Goal: Task Accomplishment & Management: Complete application form

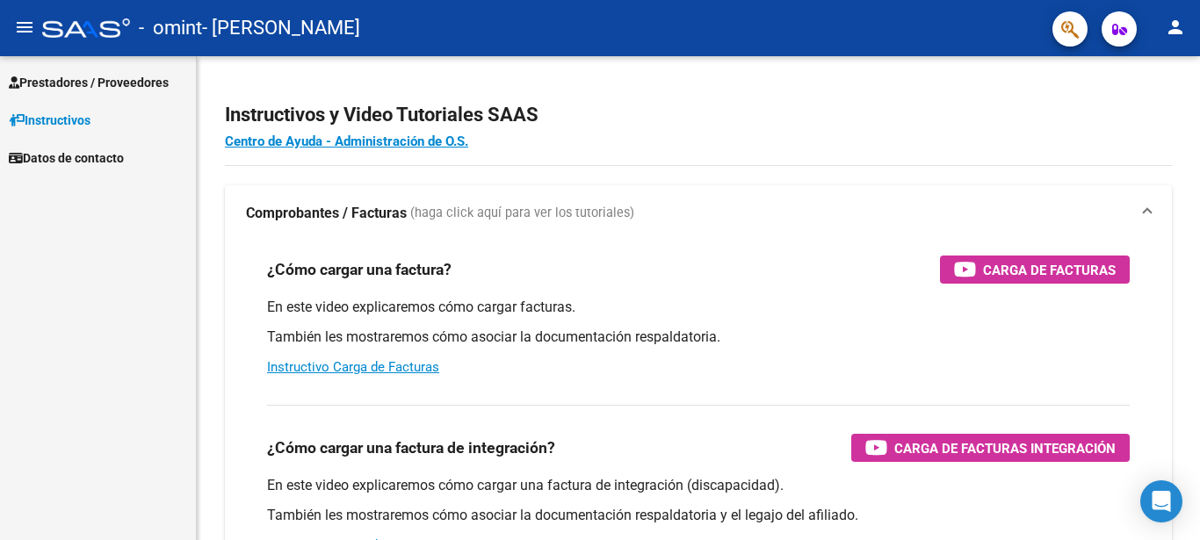
click at [107, 78] on span "Prestadores / Proveedores" at bounding box center [89, 82] width 160 height 19
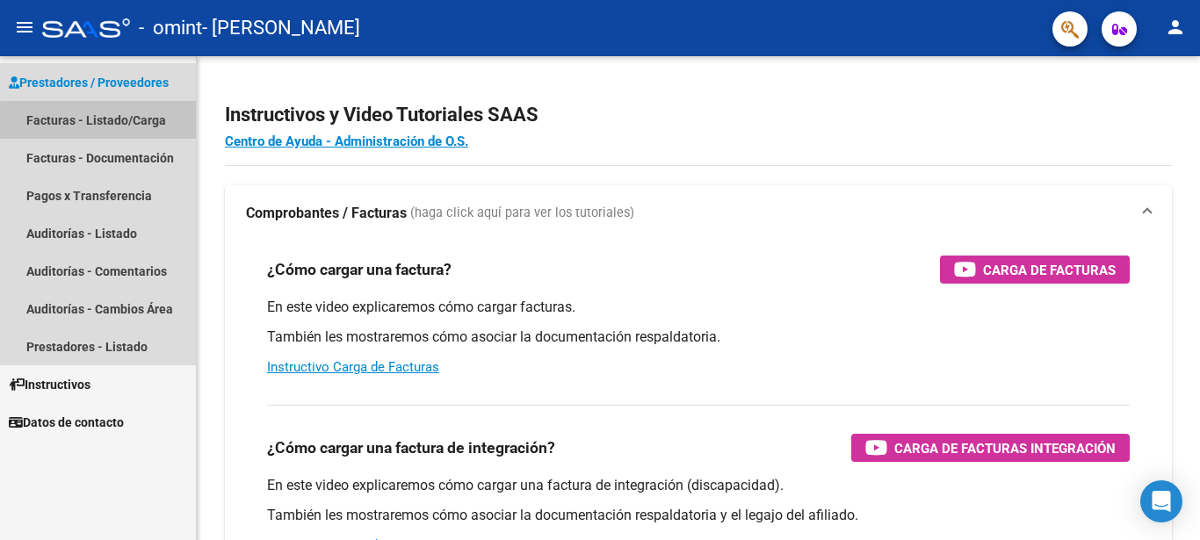
click at [133, 125] on link "Facturas - Listado/Carga" at bounding box center [98, 120] width 196 height 38
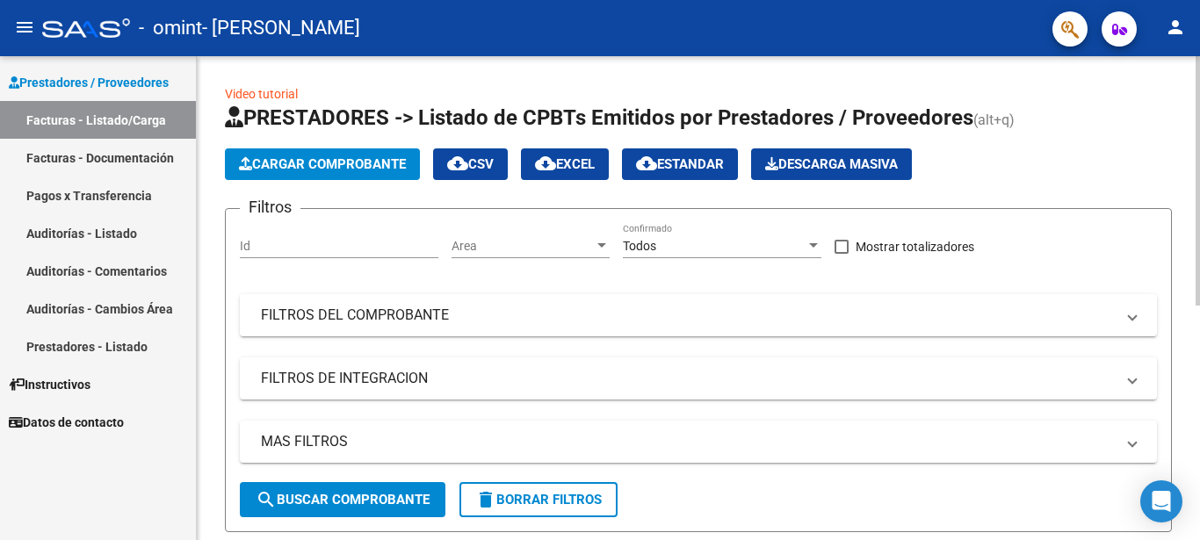
click at [363, 167] on span "Cargar Comprobante" at bounding box center [322, 164] width 167 height 16
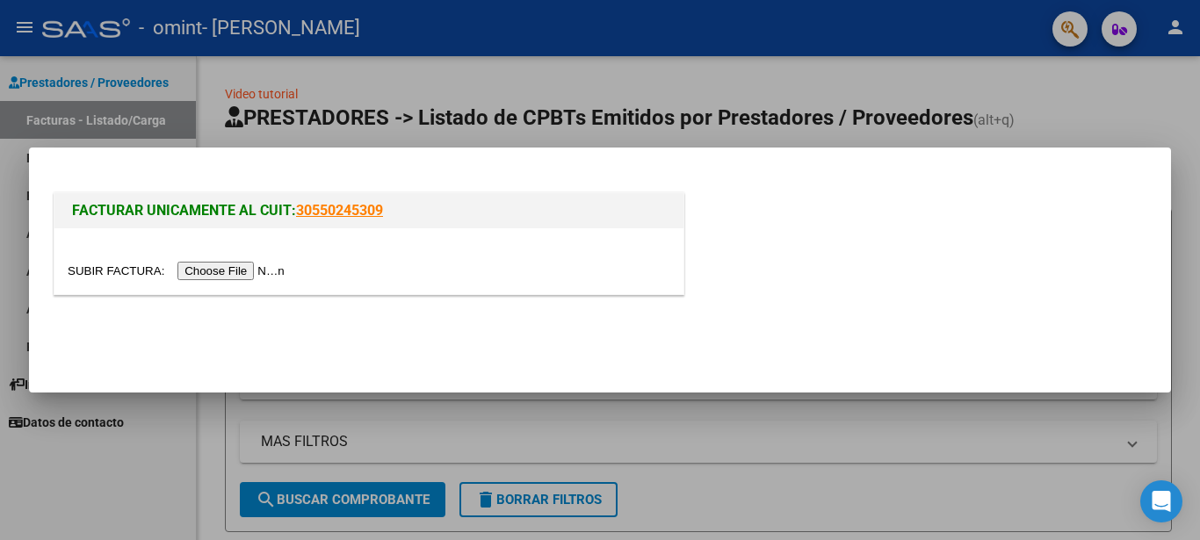
click at [103, 278] on input "file" at bounding box center [179, 271] width 222 height 18
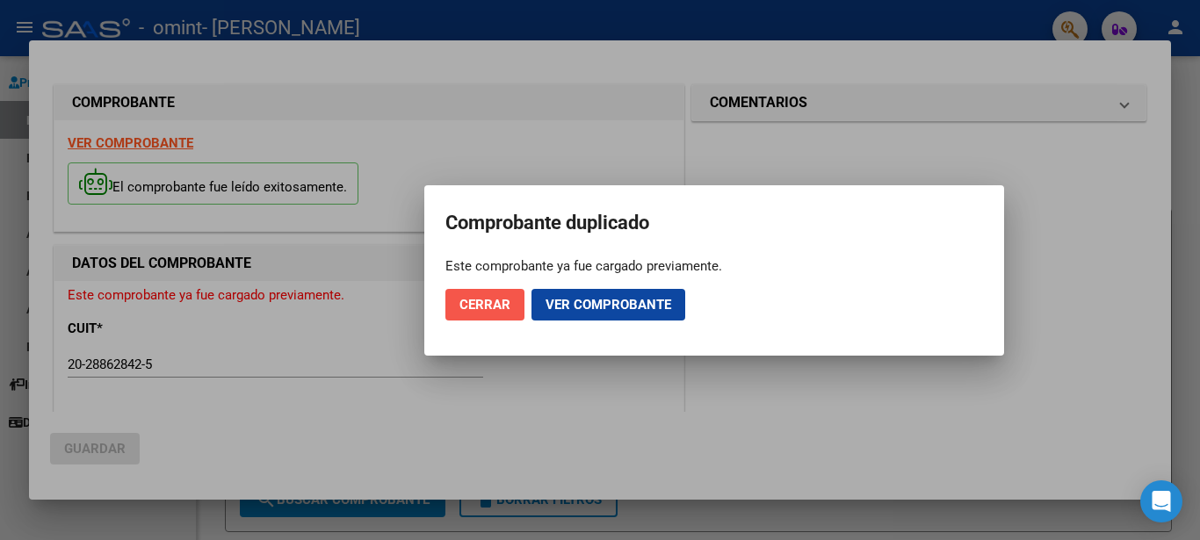
click at [492, 298] on span "Cerrar" at bounding box center [484, 305] width 51 height 16
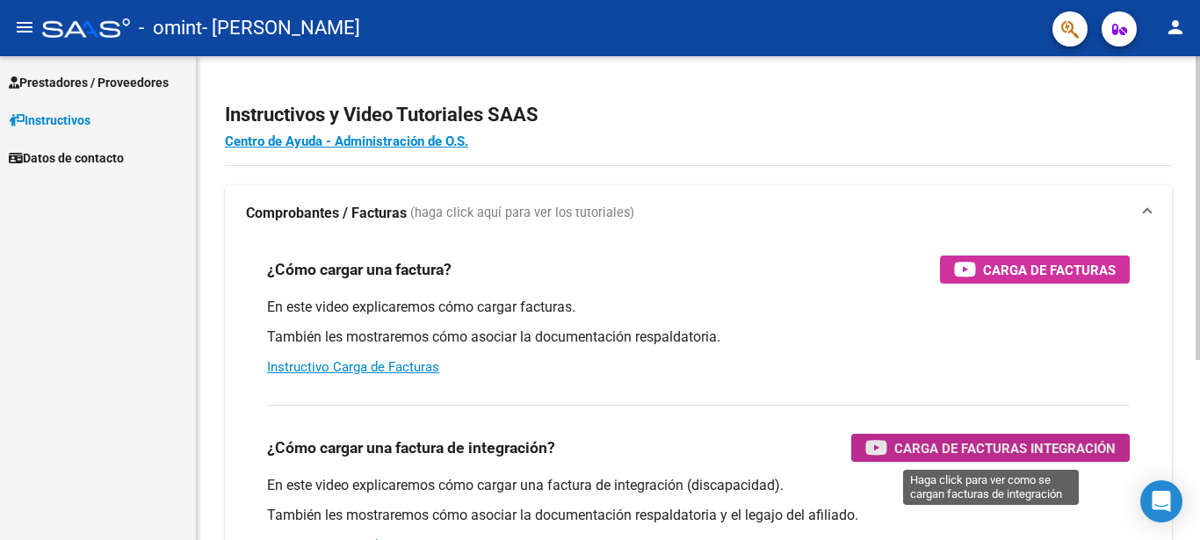
click at [998, 439] on span "Carga de Facturas Integración" at bounding box center [1004, 448] width 221 height 22
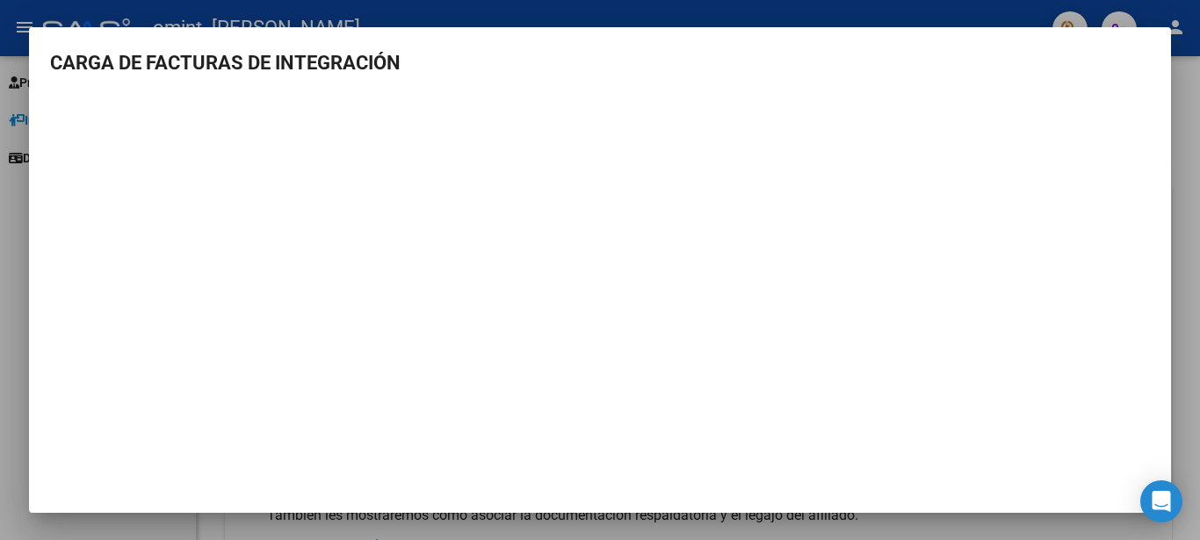
click at [156, 499] on mat-dialog-container "CARGA DE FACTURAS DE INTEGRACIÓN" at bounding box center [600, 270] width 1142 height 487
